Goal: Task Accomplishment & Management: Use online tool/utility

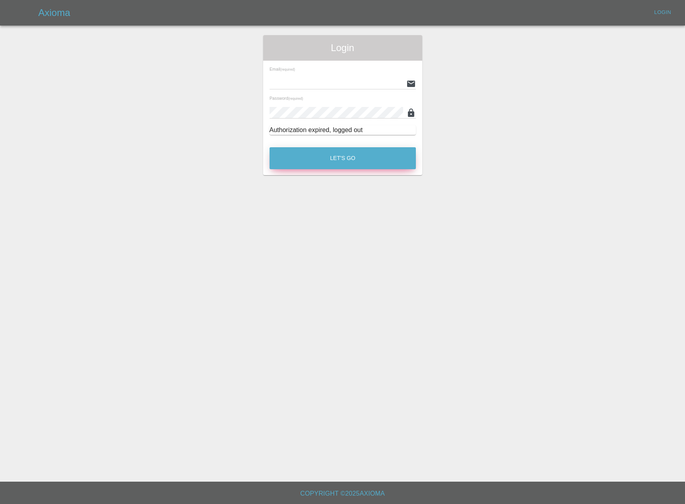
type input "[EMAIL_ADDRESS][DOMAIN_NAME]"
click at [342, 161] on button "Let's Go" at bounding box center [343, 158] width 146 height 22
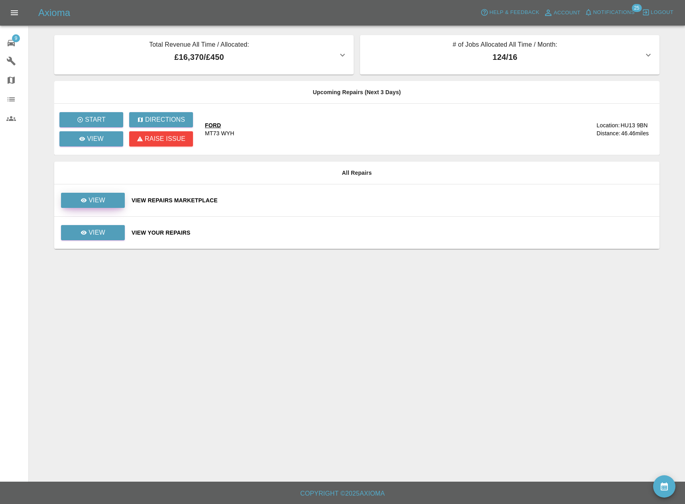
drag, startPoint x: 98, startPoint y: 187, endPoint x: 101, endPoint y: 203, distance: 16.1
click at [97, 188] on td "View" at bounding box center [89, 200] width 71 height 32
click at [100, 206] on link "View" at bounding box center [93, 200] width 64 height 15
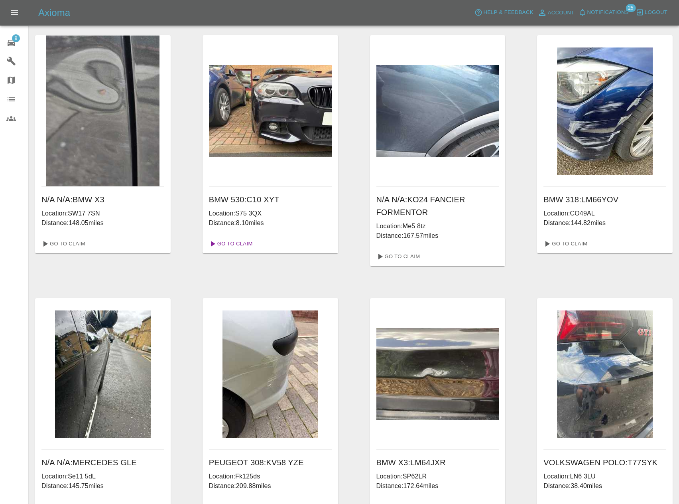
click at [246, 242] on link "Go To Claim" at bounding box center [230, 243] width 49 height 13
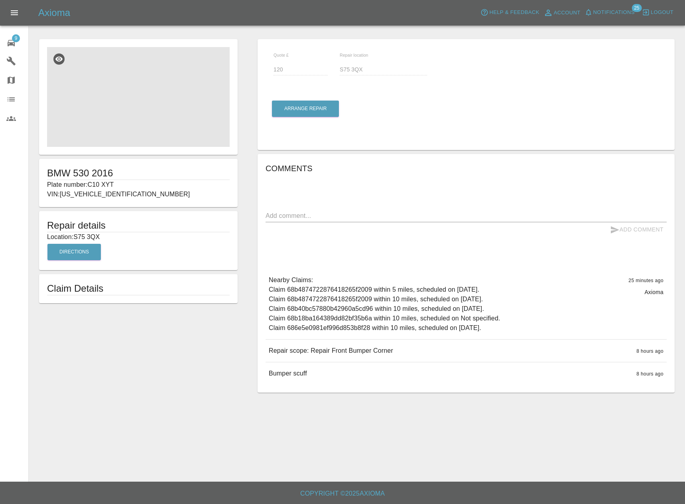
click at [168, 103] on img at bounding box center [138, 97] width 183 height 100
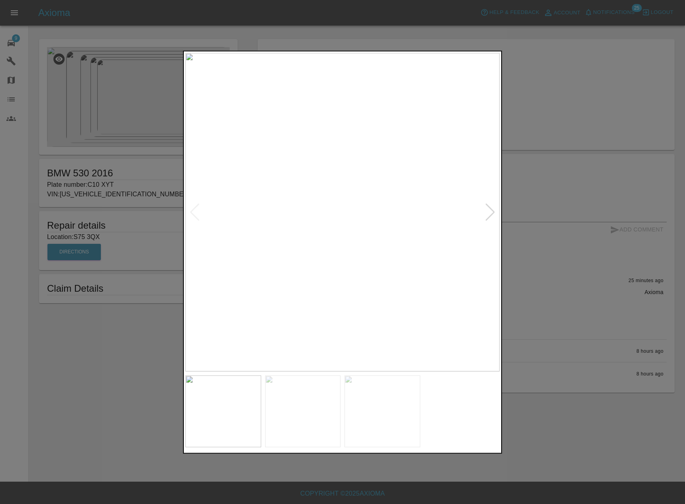
click at [304, 440] on img at bounding box center [303, 411] width 76 height 72
click at [382, 441] on img at bounding box center [383, 411] width 76 height 72
click at [466, 426] on img at bounding box center [462, 411] width 76 height 72
click at [562, 373] on div at bounding box center [342, 252] width 685 height 504
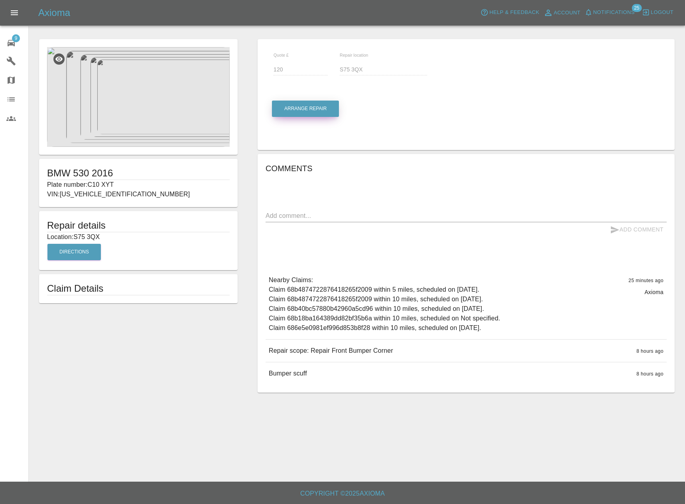
click at [327, 110] on button "Arrange Repair" at bounding box center [305, 109] width 67 height 16
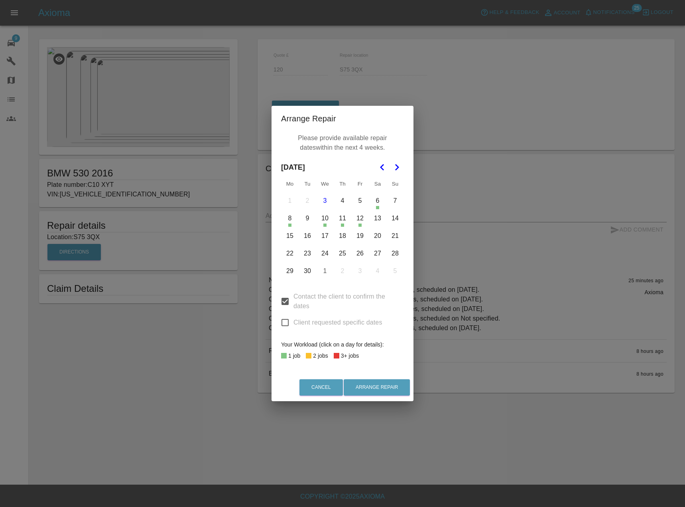
click at [294, 223] on button "8" at bounding box center [290, 218] width 17 height 17
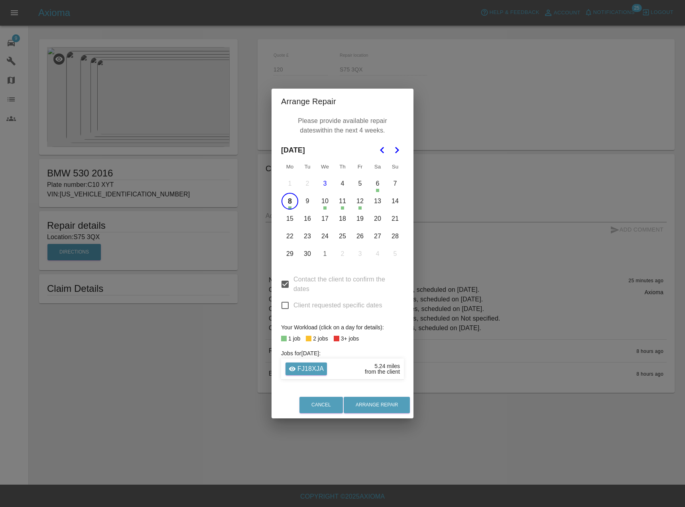
click at [292, 219] on button "15" at bounding box center [290, 218] width 17 height 17
click at [308, 219] on button "16" at bounding box center [307, 218] width 17 height 17
click at [321, 222] on button "17" at bounding box center [325, 218] width 17 height 17
click at [348, 223] on button "18" at bounding box center [342, 218] width 17 height 17
click at [293, 237] on button "22" at bounding box center [290, 236] width 17 height 17
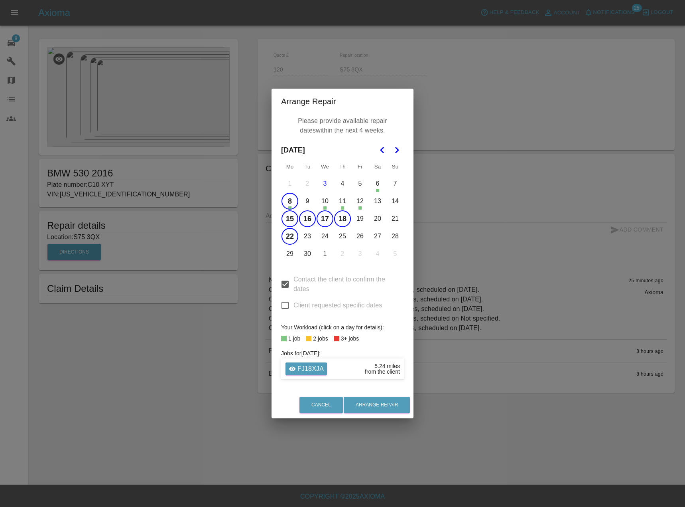
click at [309, 237] on button "23" at bounding box center [307, 236] width 17 height 17
click at [327, 237] on button "24" at bounding box center [325, 236] width 17 height 17
click at [341, 239] on button "25" at bounding box center [342, 236] width 17 height 17
click at [288, 252] on button "29" at bounding box center [290, 253] width 17 height 17
drag, startPoint x: 296, startPoint y: 253, endPoint x: 309, endPoint y: 254, distance: 12.8
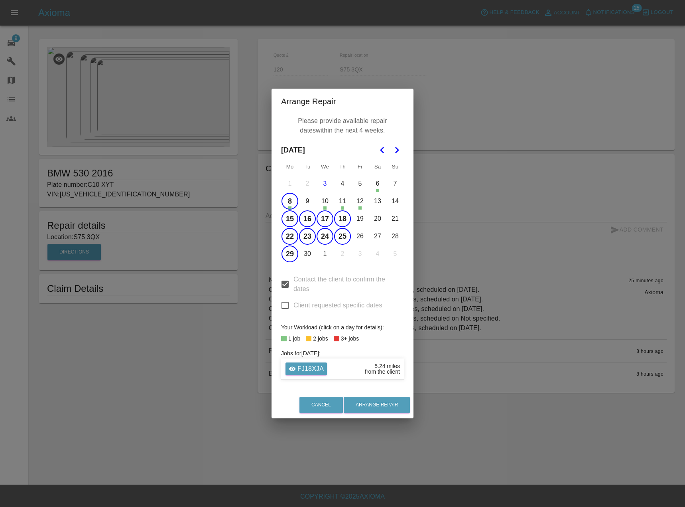
click at [309, 254] on button "30" at bounding box center [307, 253] width 17 height 17
click at [358, 237] on button "26" at bounding box center [360, 236] width 17 height 17
click at [377, 405] on button "Arrange Repair" at bounding box center [377, 404] width 66 height 16
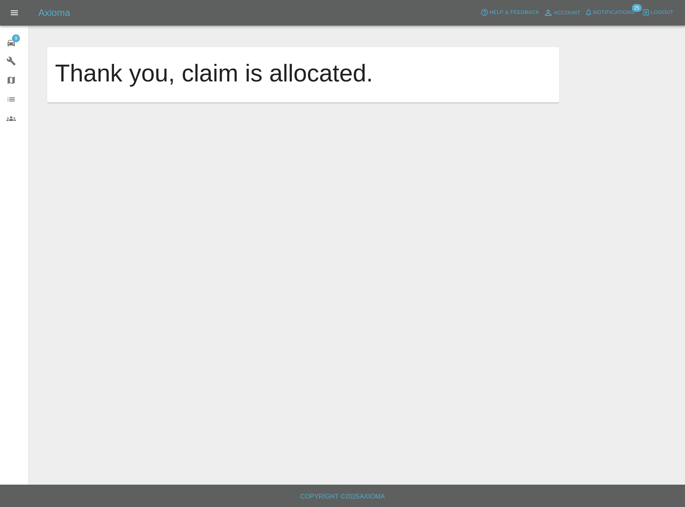
click at [19, 40] on span "9" at bounding box center [16, 38] width 8 height 8
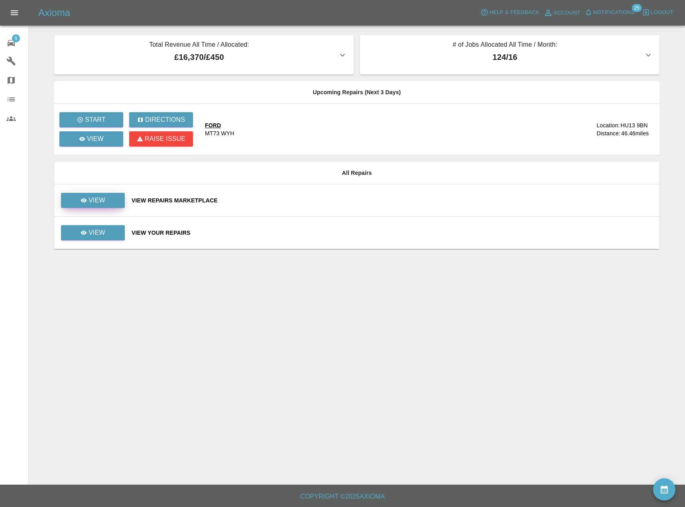
click at [122, 207] on link "View" at bounding box center [93, 200] width 64 height 15
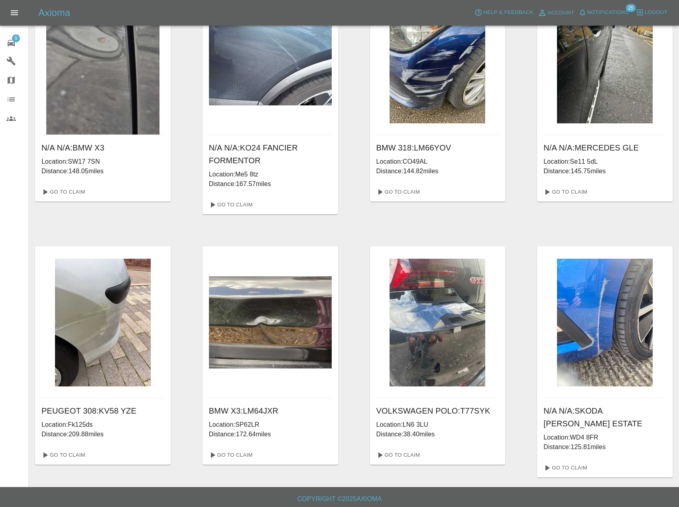
scroll to position [54, 0]
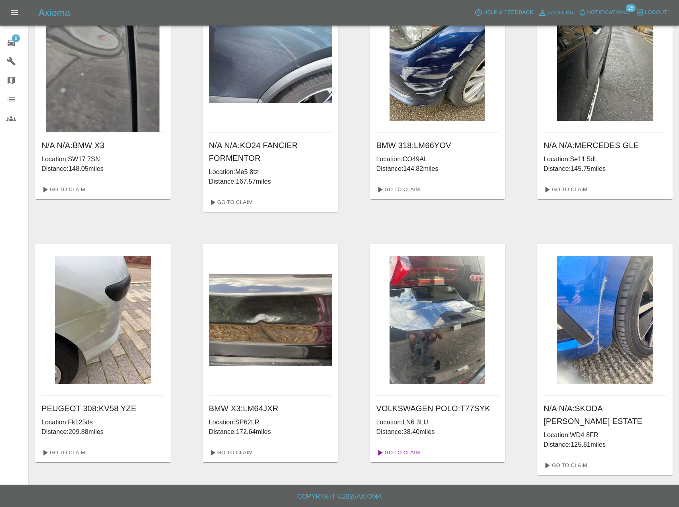
click at [405, 454] on link "Go To Claim" at bounding box center [397, 452] width 49 height 13
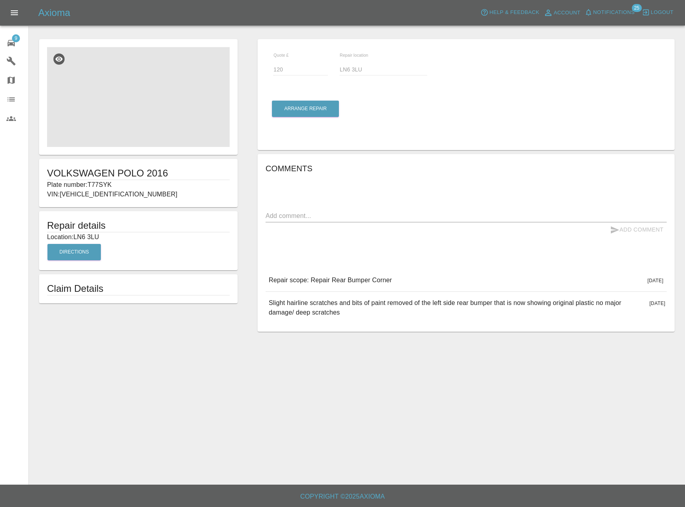
click at [146, 97] on img at bounding box center [138, 97] width 183 height 100
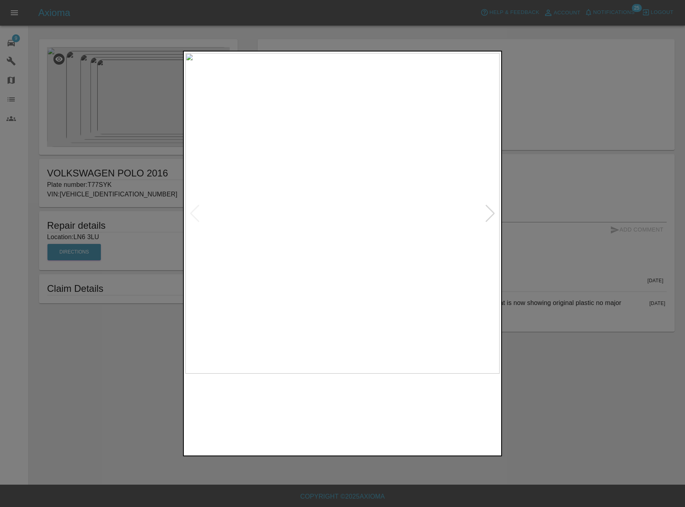
click at [311, 432] on img at bounding box center [303, 413] width 76 height 72
click at [386, 416] on img at bounding box center [383, 413] width 76 height 72
click at [443, 410] on img at bounding box center [462, 413] width 76 height 72
click at [112, 256] on div at bounding box center [342, 253] width 685 height 507
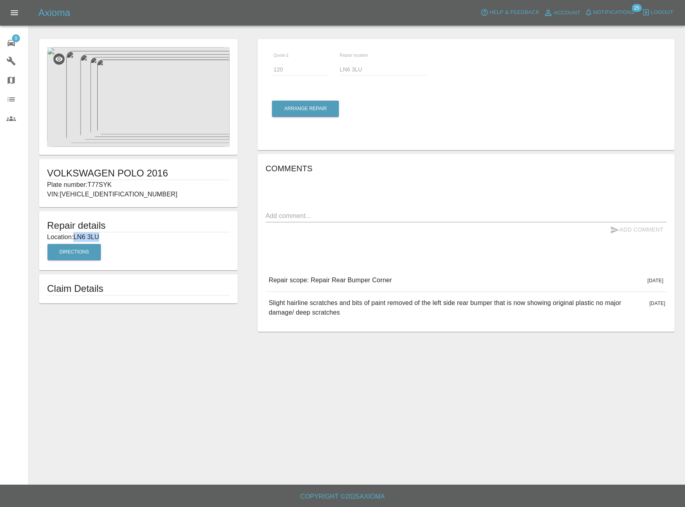
drag, startPoint x: 102, startPoint y: 235, endPoint x: 71, endPoint y: 237, distance: 30.8
click at [71, 237] on p "Location: LN6 3LU" at bounding box center [138, 237] width 183 height 10
